Goal: Find specific page/section: Find specific page/section

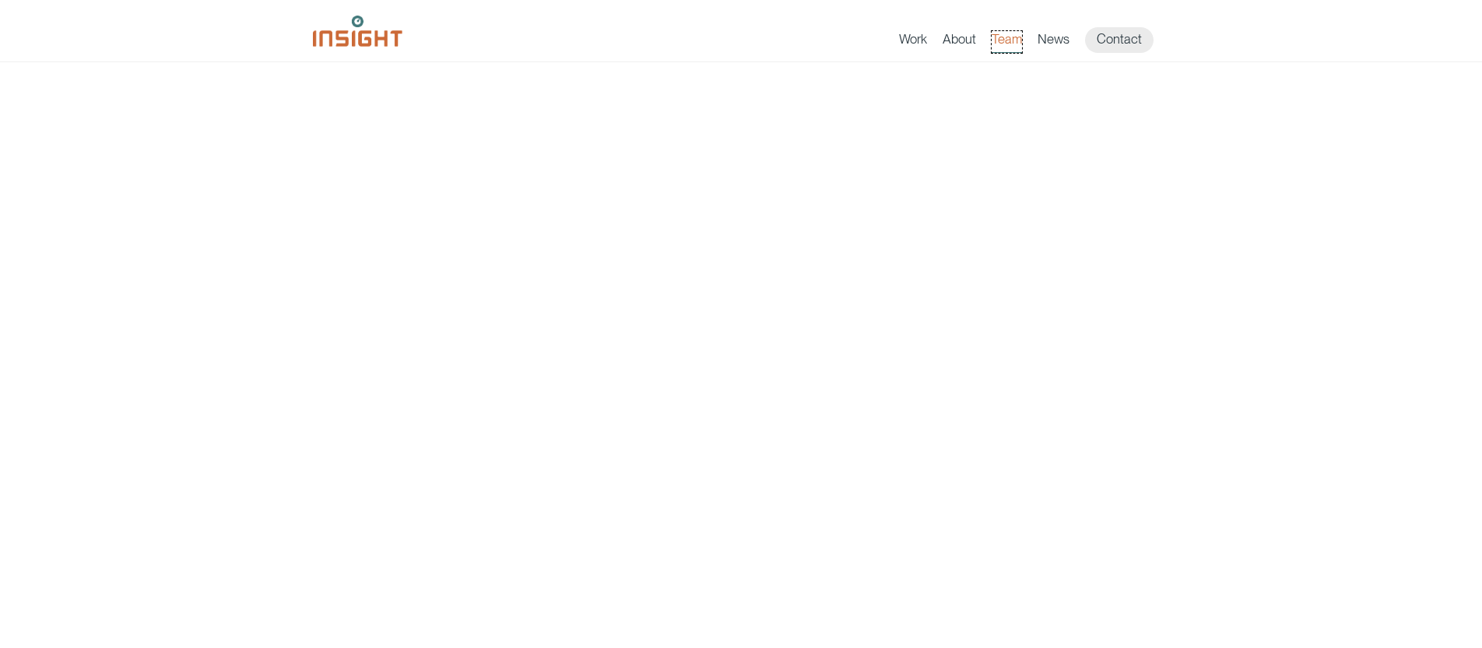
click at [1013, 44] on link "Team" at bounding box center [1007, 42] width 30 height 22
